Goal: Task Accomplishment & Management: Use online tool/utility

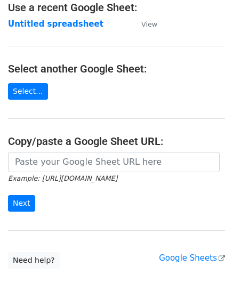
scroll to position [107, 0]
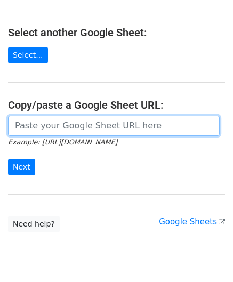
click at [59, 130] on input "url" at bounding box center [114, 126] width 212 height 20
paste input "https://docs.google.com/spreadsheets/d/1_keHh8U-0a09WtXBsUDFSSKVT8uVB_hQxSUA6ad…"
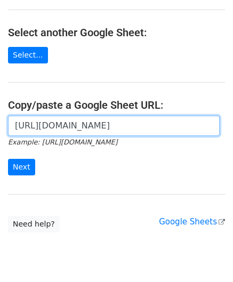
scroll to position [0, 237]
type input "https://docs.google.com/spreadsheets/d/1_keHh8U-0a09WtXBsUDFSSKVT8uVB_hQxSUA6ad…"
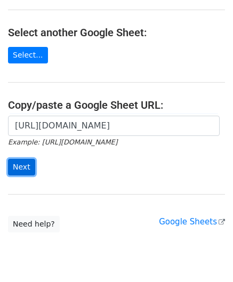
scroll to position [0, 0]
click at [18, 161] on input "Next" at bounding box center [21, 167] width 27 height 17
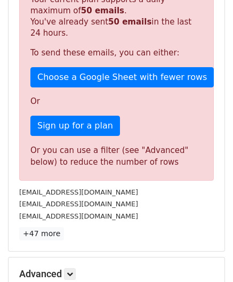
scroll to position [358, 0]
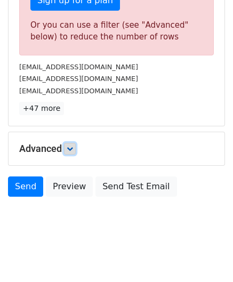
click at [68, 145] on link at bounding box center [70, 149] width 12 height 12
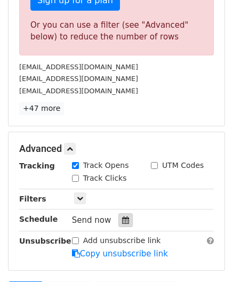
click at [125, 216] on div at bounding box center [125, 220] width 14 height 14
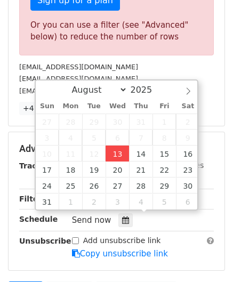
type input "[DATE] 12:00"
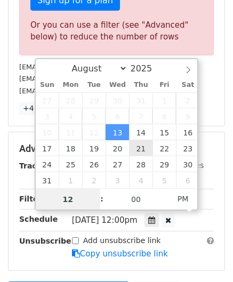
paste input "6"
type input "6"
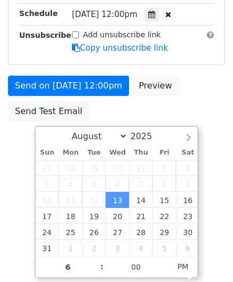
type input "[DATE] 18:00"
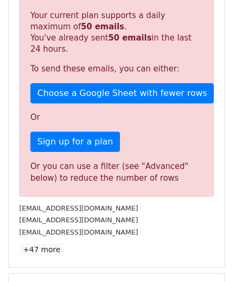
scroll to position [489, 0]
